Goal: Task Accomplishment & Management: Use online tool/utility

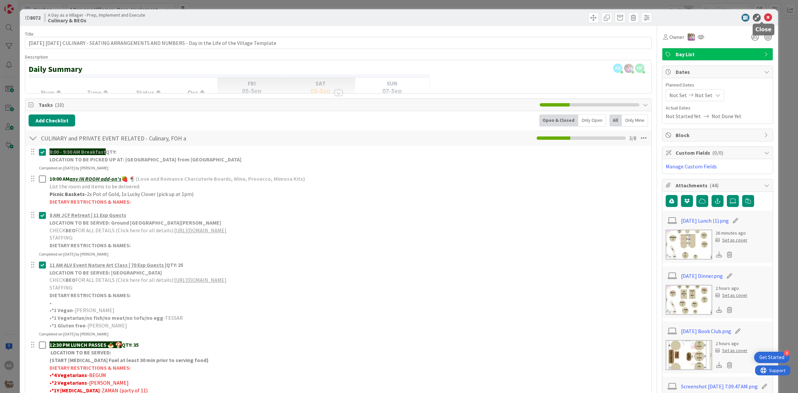
click at [765, 17] on icon at bounding box center [768, 18] width 8 height 8
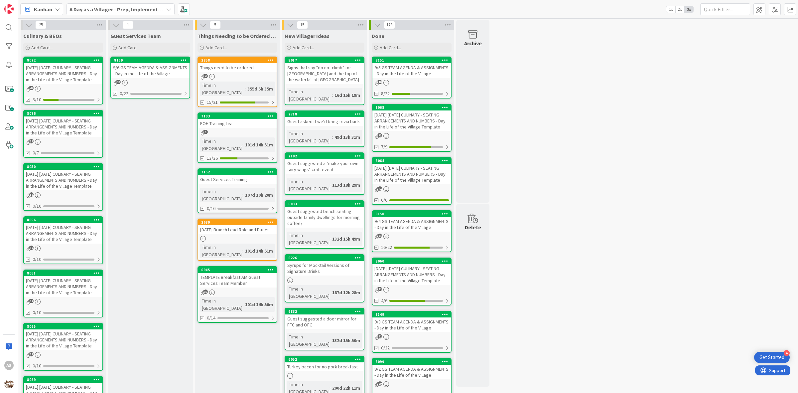
click at [224, 78] on div "4" at bounding box center [237, 77] width 78 height 6
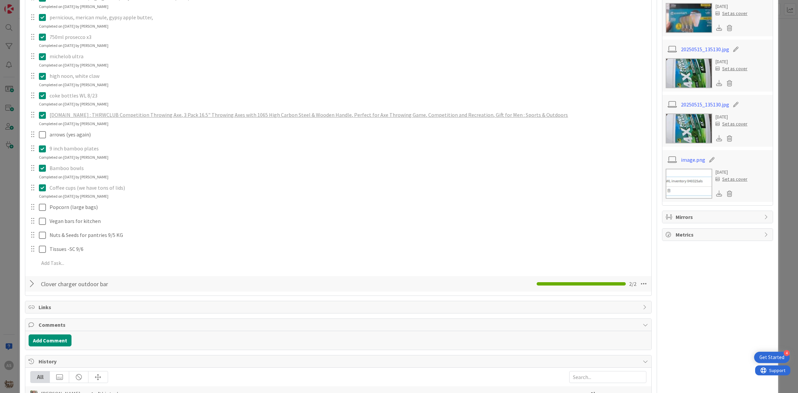
scroll to position [249, 0]
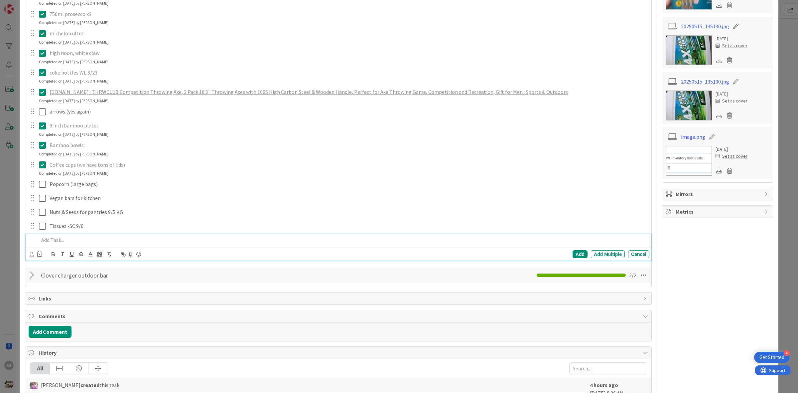
click at [86, 240] on p at bounding box center [343, 240] width 608 height 8
click at [576, 254] on div "Add" at bounding box center [579, 254] width 15 height 8
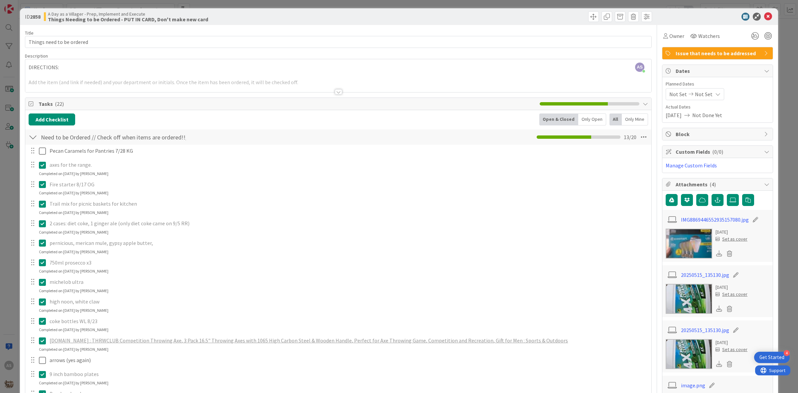
scroll to position [0, 0]
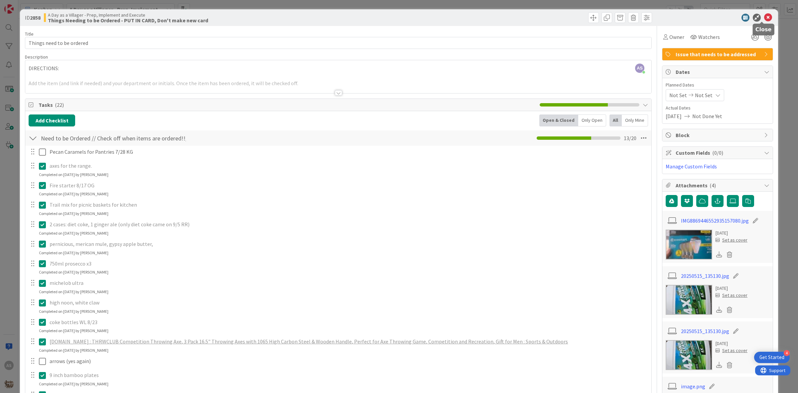
click at [764, 20] on icon at bounding box center [768, 18] width 8 height 8
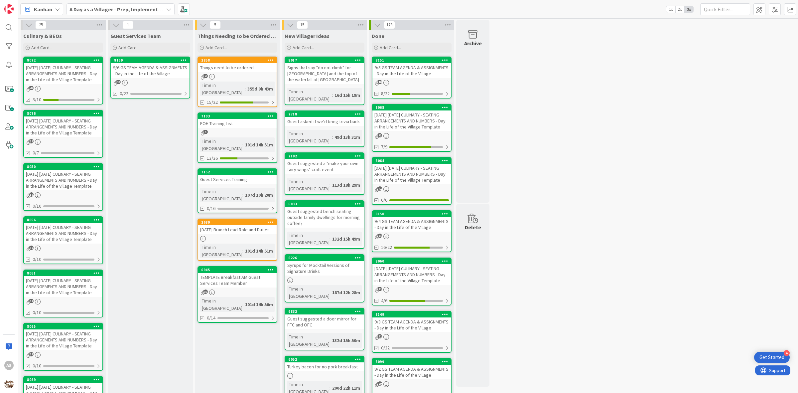
click at [157, 73] on div "9/6 GS TEAM AGENDA & ASSIGNMENTS - Day in the Life of the Village" at bounding box center [150, 70] width 78 height 15
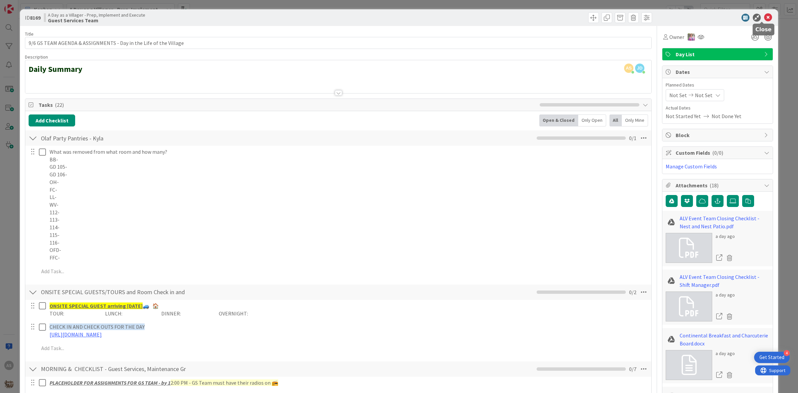
click at [765, 19] on icon at bounding box center [768, 18] width 8 height 8
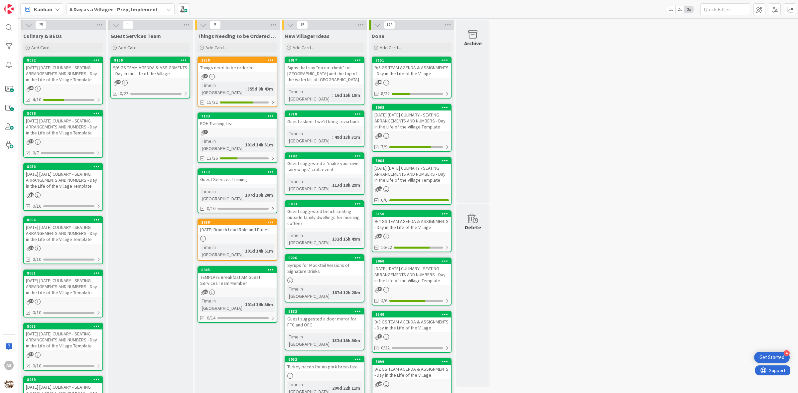
click at [54, 82] on div "[DATE] [DATE] CULINARY - SEATING ARRANGEMENTS AND NUMBERS - Day in the Life of …" at bounding box center [63, 73] width 78 height 21
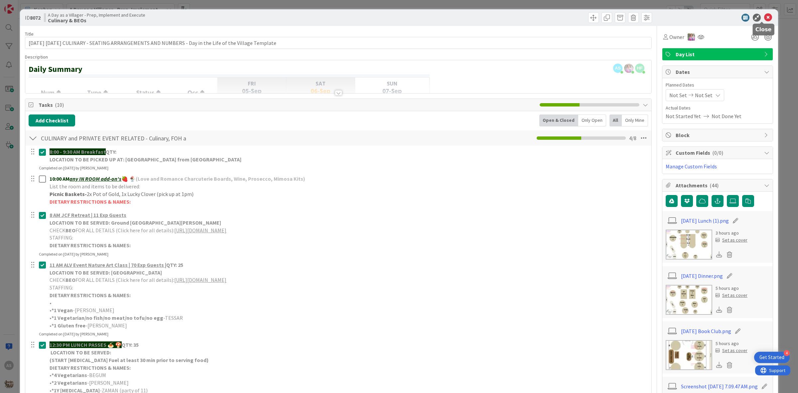
click at [764, 19] on icon at bounding box center [768, 18] width 8 height 8
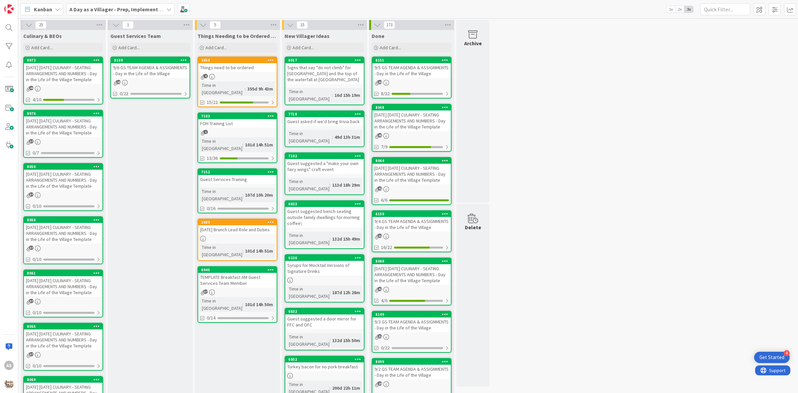
click at [168, 69] on div "9/6 GS TEAM AGENDA & ASSIGNMENTS - Day in the Life of the Village" at bounding box center [150, 70] width 78 height 15
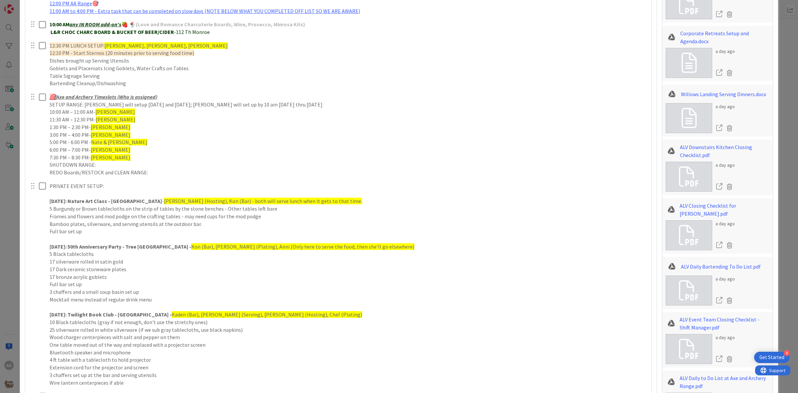
scroll to position [457, 0]
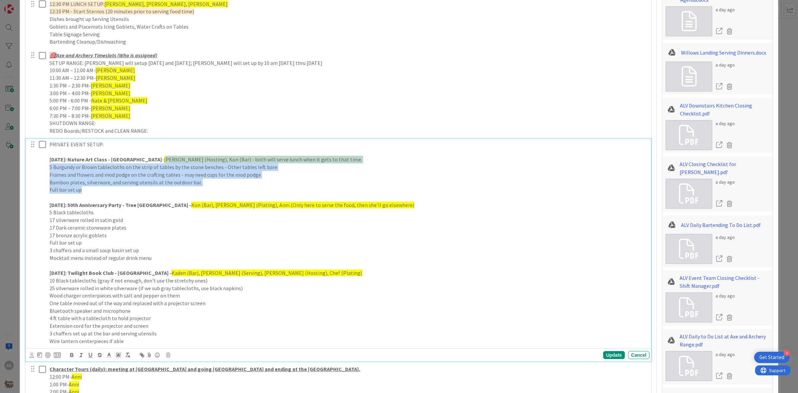
drag, startPoint x: 172, startPoint y: 192, endPoint x: 153, endPoint y: 161, distance: 36.3
click at [153, 161] on div "PRIVATE EVENT SETUP: [DATE]: Nature Art Class - Village Gardens - [GEOGRAPHIC_D…" at bounding box center [348, 243] width 602 height 208
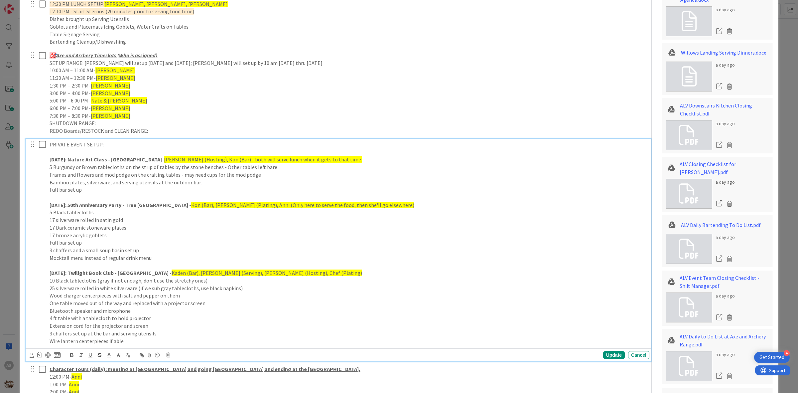
click at [149, 155] on p at bounding box center [348, 152] width 597 height 8
click at [257, 185] on p "Bamboo plates, silverware, and serving utensils at the outdoor bar." at bounding box center [348, 183] width 597 height 8
click at [254, 198] on p at bounding box center [348, 197] width 597 height 8
click at [208, 194] on p at bounding box center [348, 197] width 597 height 8
click at [210, 190] on p "Full bar set up" at bounding box center [348, 190] width 597 height 8
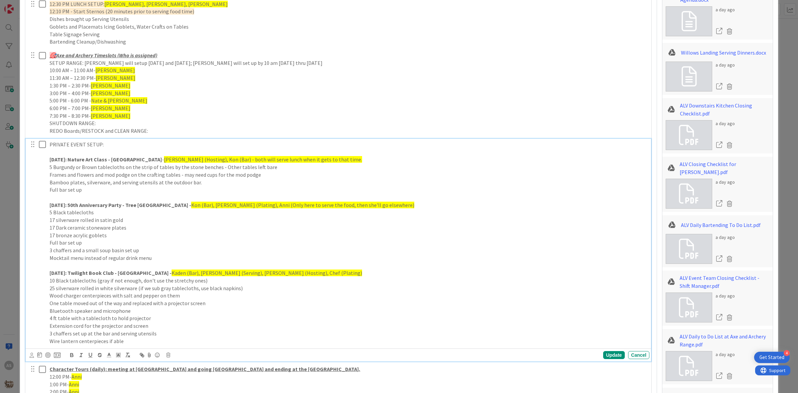
click at [225, 177] on p "Frames and flowers and mod podge on the crafting tables - may need cups for the…" at bounding box center [348, 175] width 597 height 8
click at [223, 182] on p "Bamboo plates, silverware, and serving utensils at the outdoor bar." at bounding box center [348, 183] width 597 height 8
click at [205, 188] on p "Full bar set up" at bounding box center [348, 190] width 597 height 8
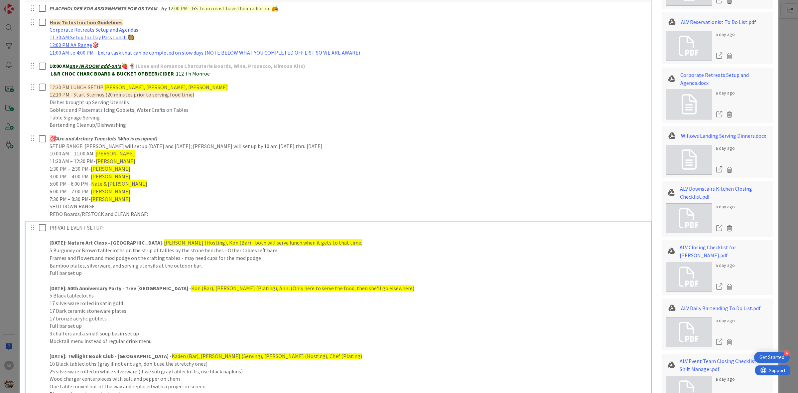
scroll to position [0, 0]
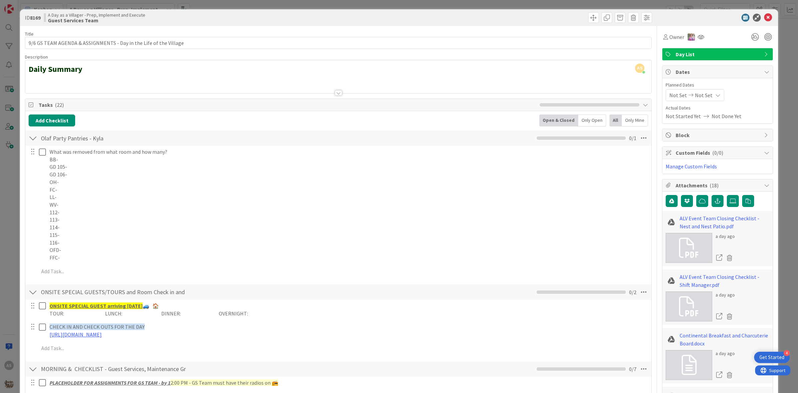
click at [339, 90] on div at bounding box center [338, 84] width 626 height 17
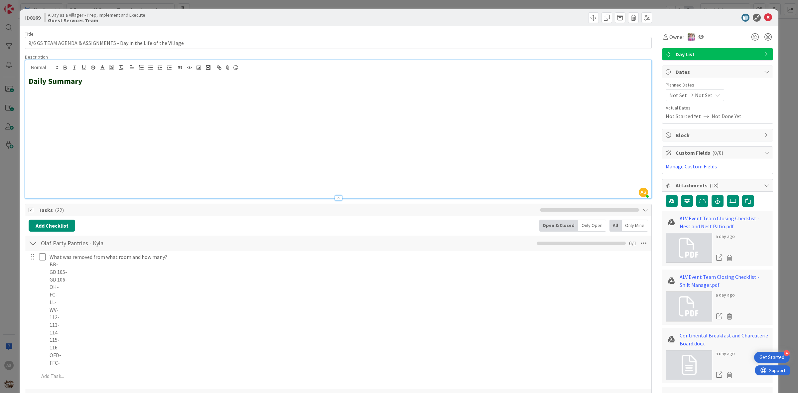
click at [338, 195] on div at bounding box center [338, 197] width 7 height 5
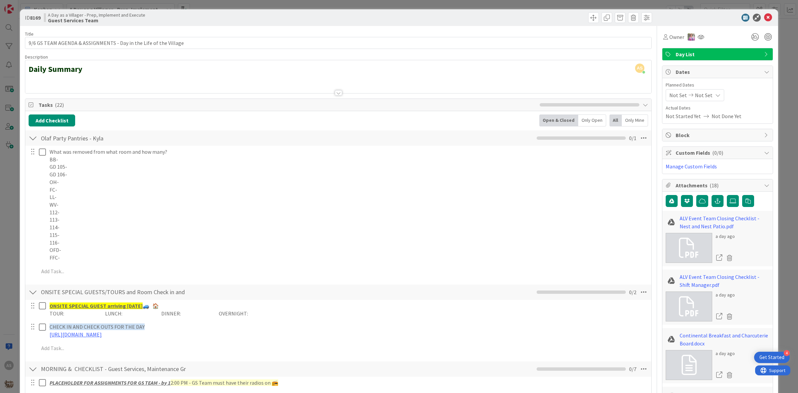
click at [335, 92] on div at bounding box center [338, 92] width 7 height 5
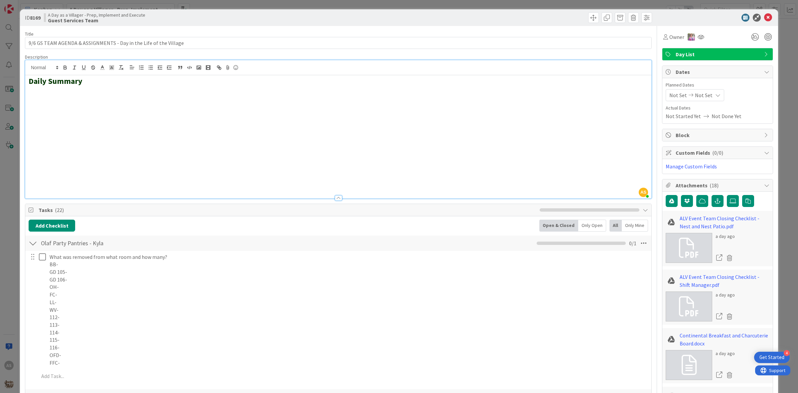
click at [335, 199] on div at bounding box center [338, 197] width 7 height 5
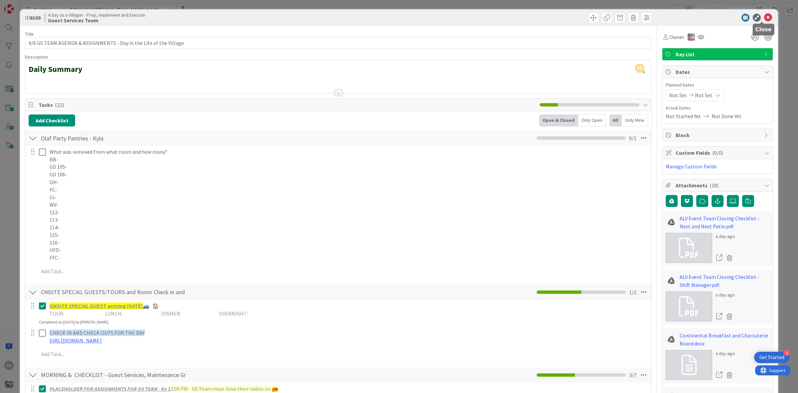
click at [765, 17] on icon at bounding box center [768, 18] width 8 height 8
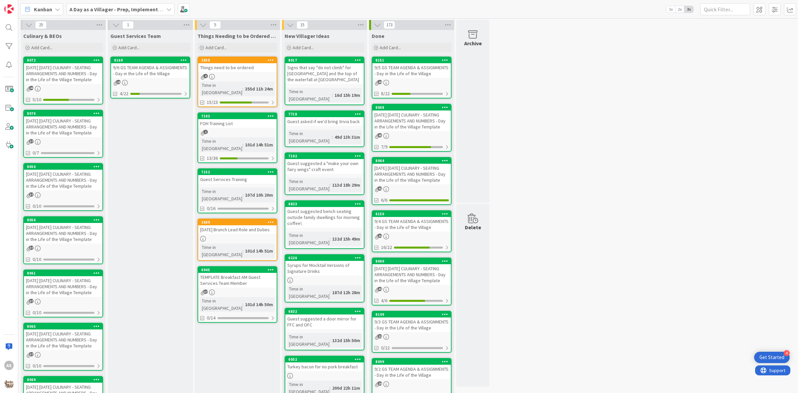
click at [151, 74] on div "9/6 GS TEAM AGENDA & ASSIGNMENTS - Day in the Life of the Village" at bounding box center [150, 70] width 78 height 15
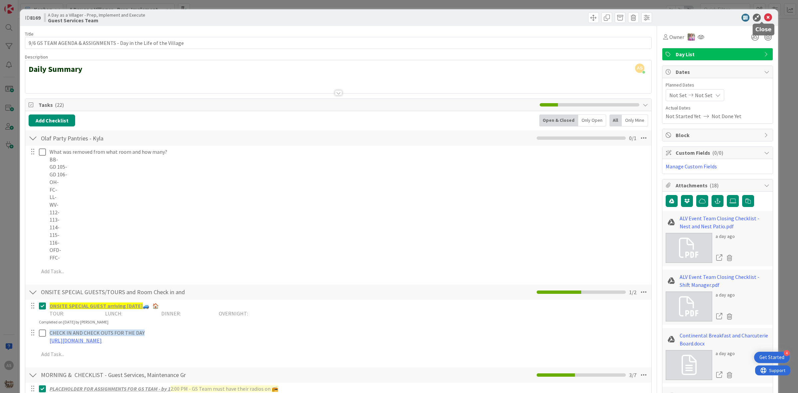
click at [764, 15] on icon at bounding box center [768, 18] width 8 height 8
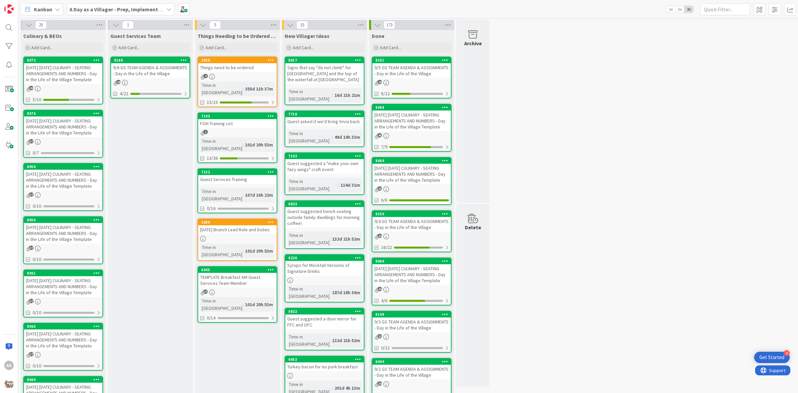
click at [154, 78] on link "8169 9/6 GS TEAM AGENDA & ASSIGNMENTS - Day in the Life of the Village 18 4/22" at bounding box center [150, 78] width 80 height 42
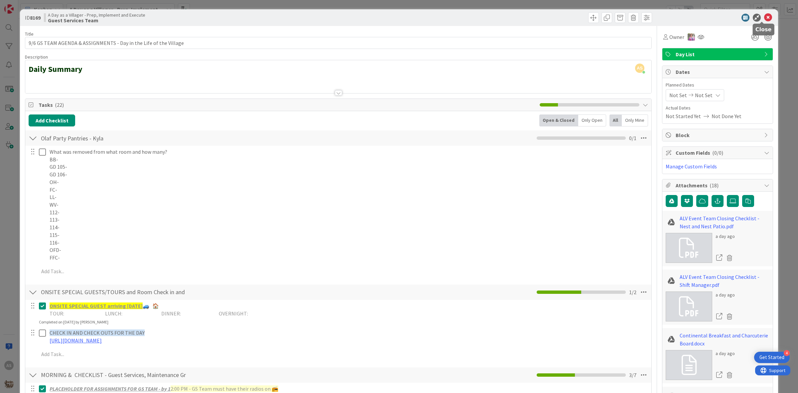
click at [764, 15] on icon at bounding box center [768, 18] width 8 height 8
